Goal: Find specific page/section: Find specific page/section

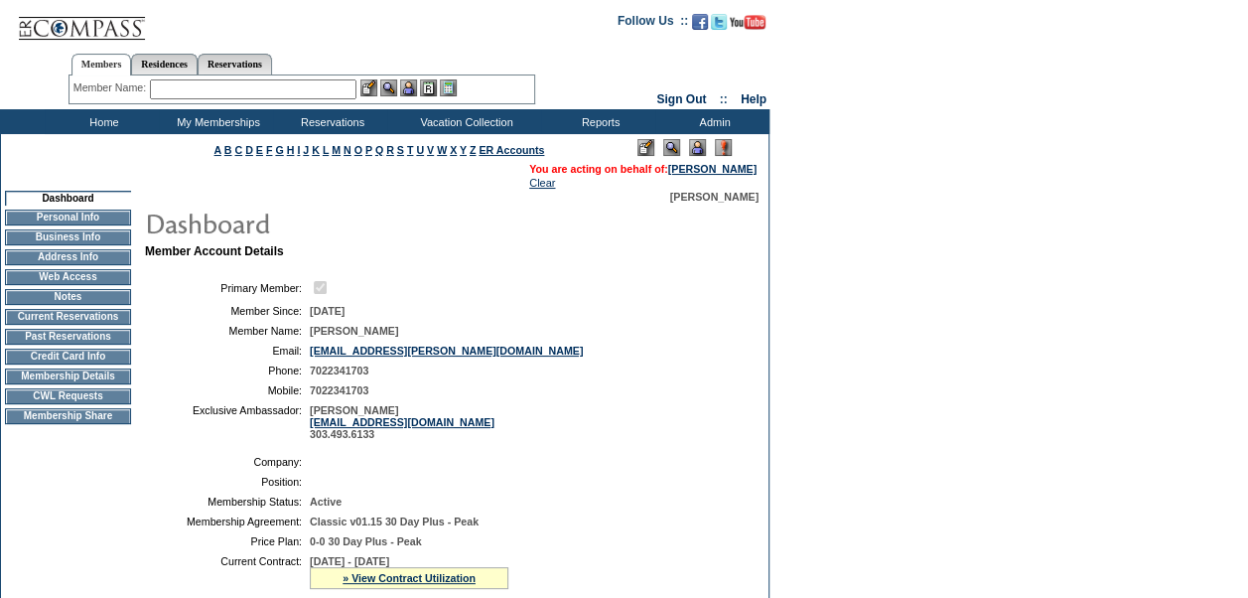
click at [117, 115] on td "Home" at bounding box center [102, 121] width 114 height 25
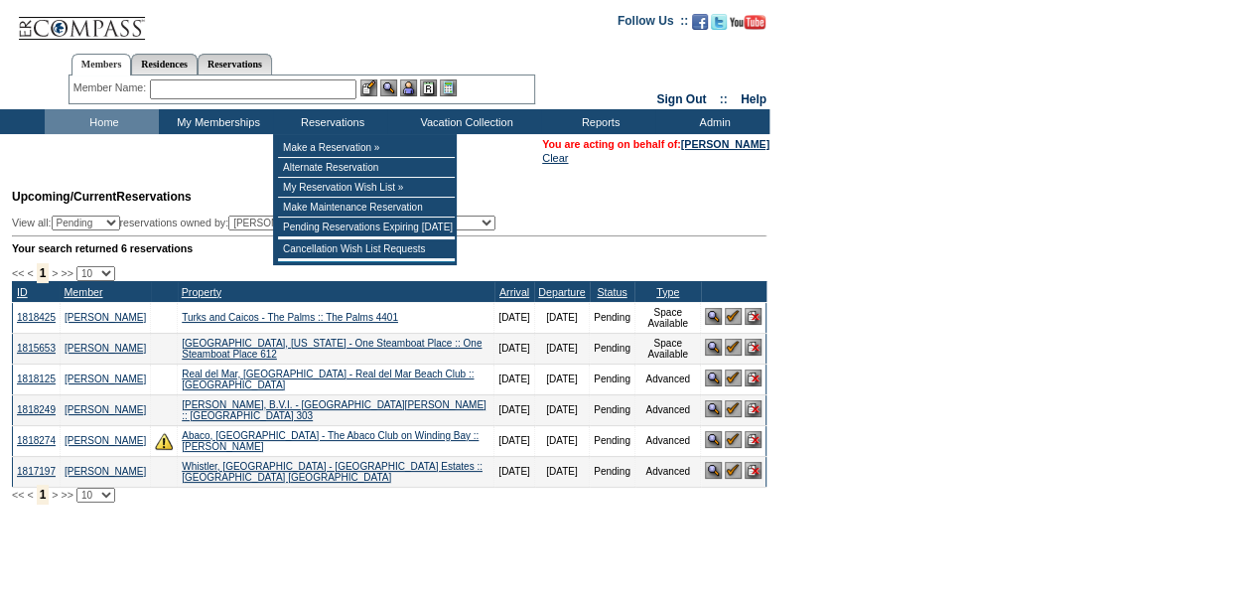
click at [298, 88] on input "text" at bounding box center [253, 89] width 207 height 20
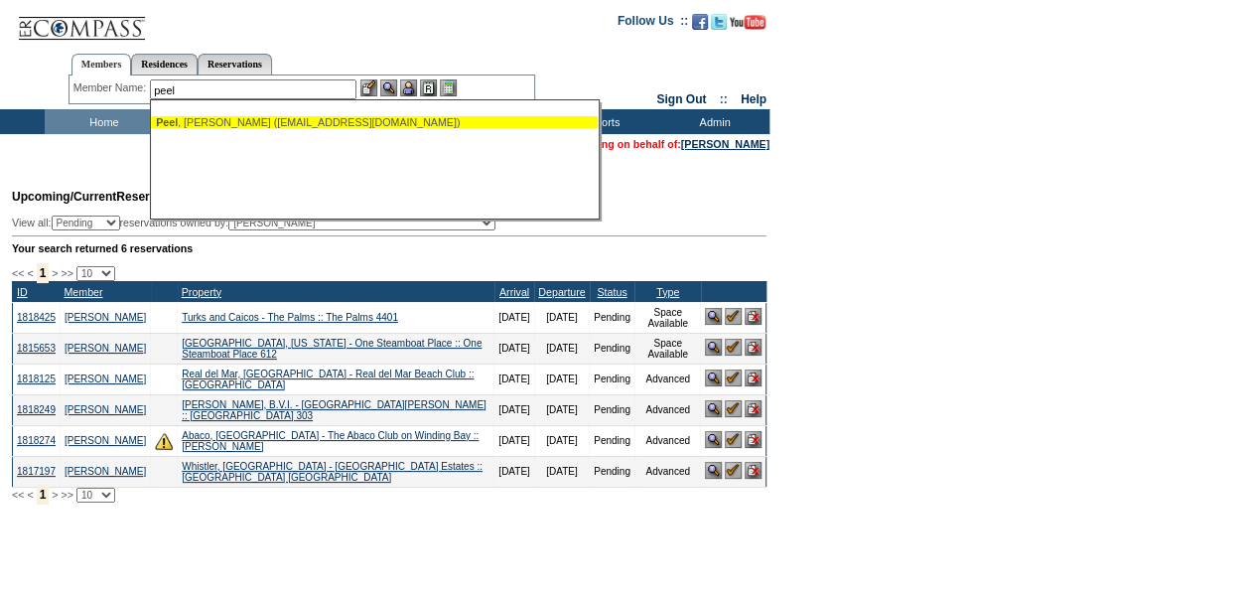
click at [257, 116] on div "Peel , Glenn W. (carolpeel2@gmail.com)" at bounding box center [374, 122] width 437 height 12
type input "Peel, Glenn W. (carolpeel2@gmail.com)"
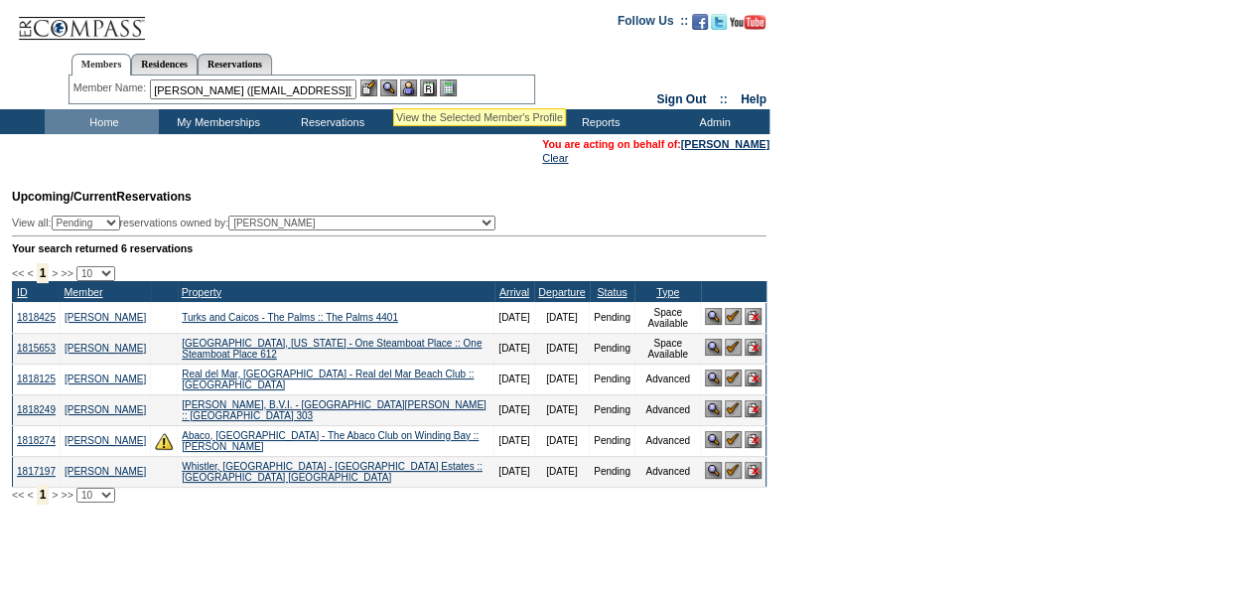
click at [393, 83] on img at bounding box center [388, 87] width 17 height 17
